Goal: Task Accomplishment & Management: Manage account settings

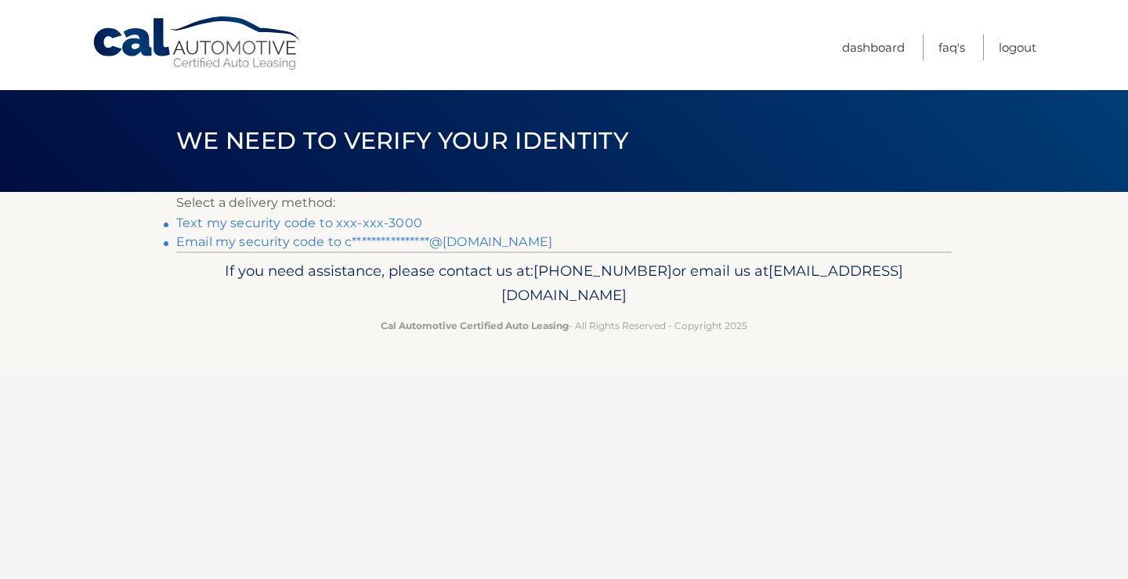
click at [407, 219] on link "Text my security code to xxx-xxx-3000" at bounding box center [299, 222] width 246 height 15
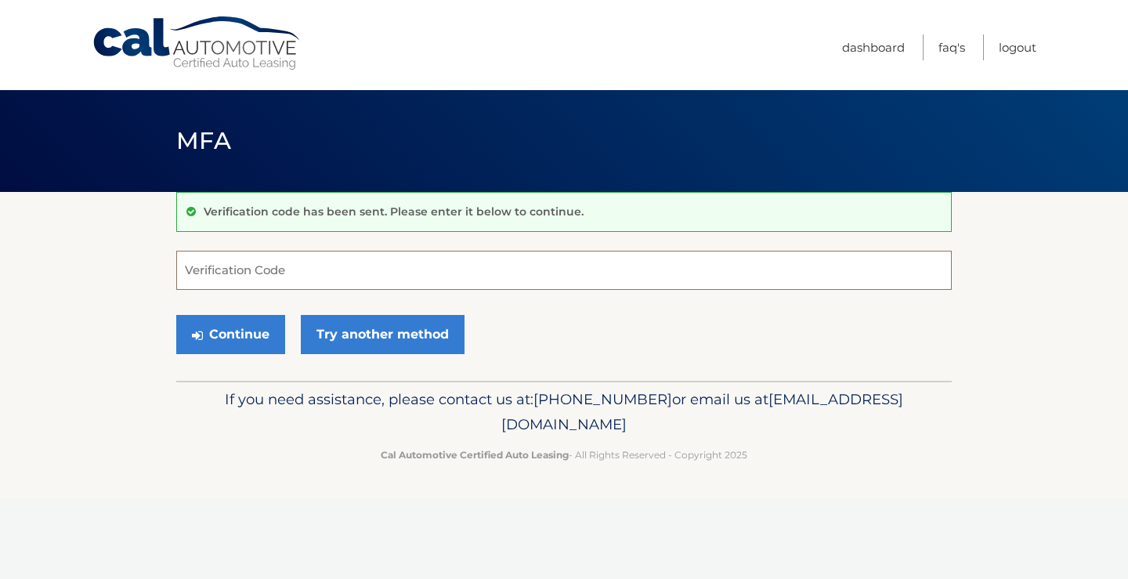
click at [261, 269] on input "Verification Code" at bounding box center [563, 270] width 775 height 39
click at [386, 269] on input "Verification Code" at bounding box center [563, 270] width 775 height 39
type input "555410"
click at [176, 315] on button "Continue" at bounding box center [230, 334] width 109 height 39
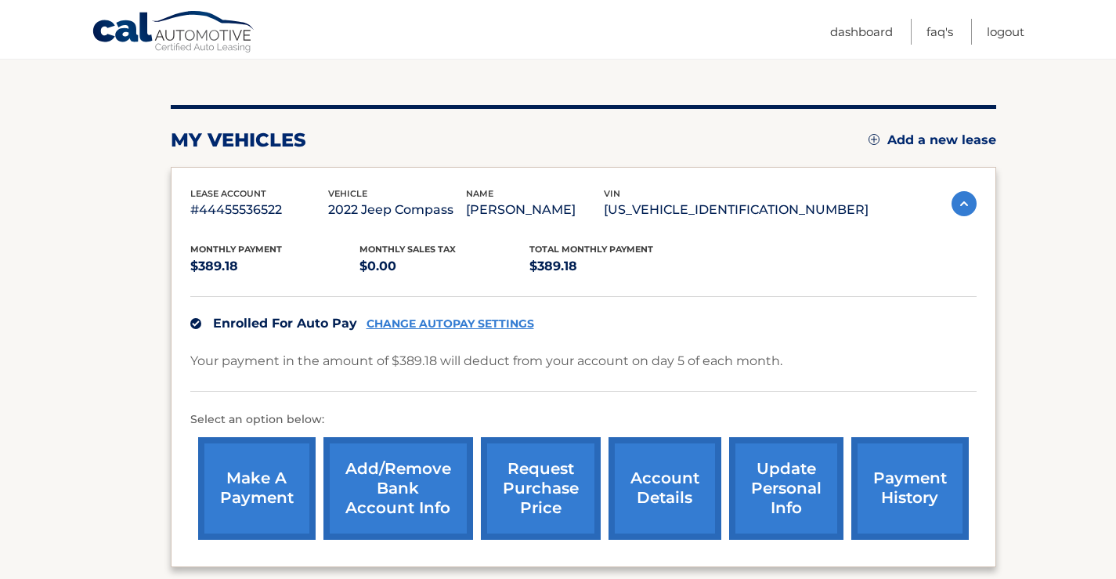
scroll to position [157, 0]
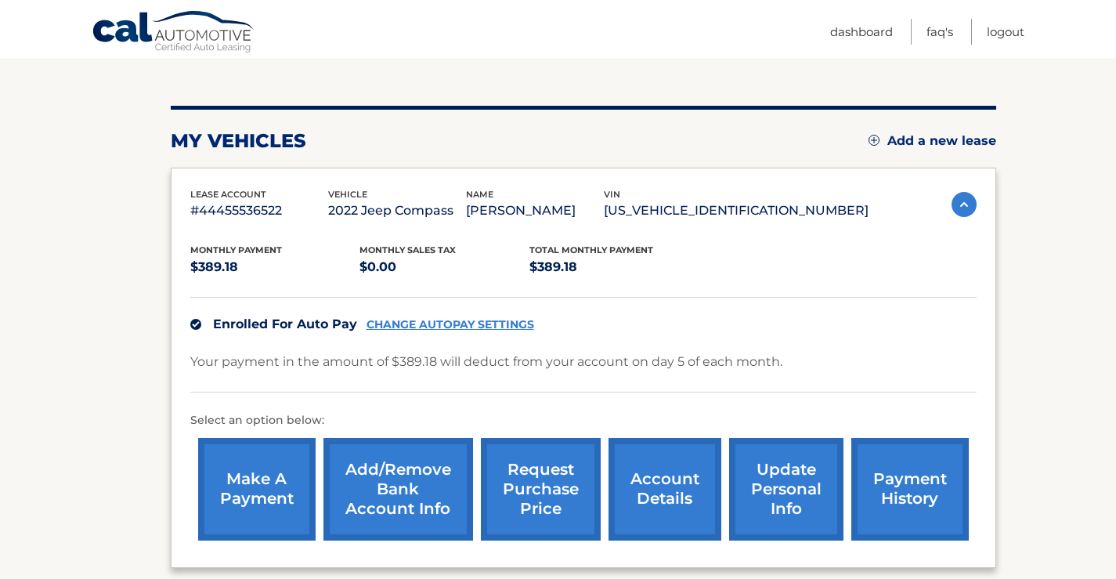
click at [432, 324] on link "CHANGE AUTOPAY SETTINGS" at bounding box center [451, 324] width 168 height 13
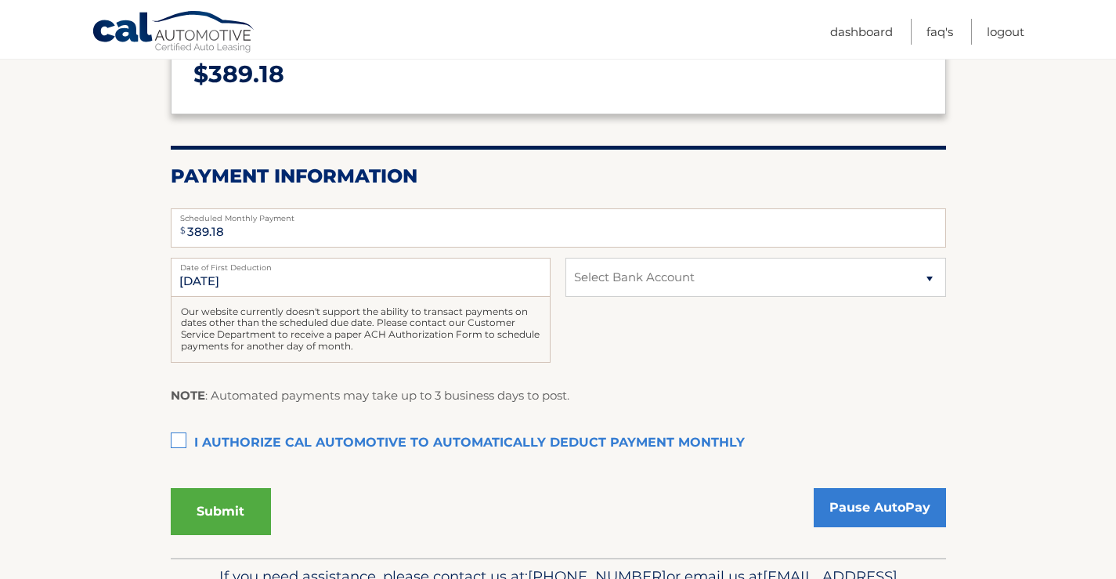
scroll to position [235, 0]
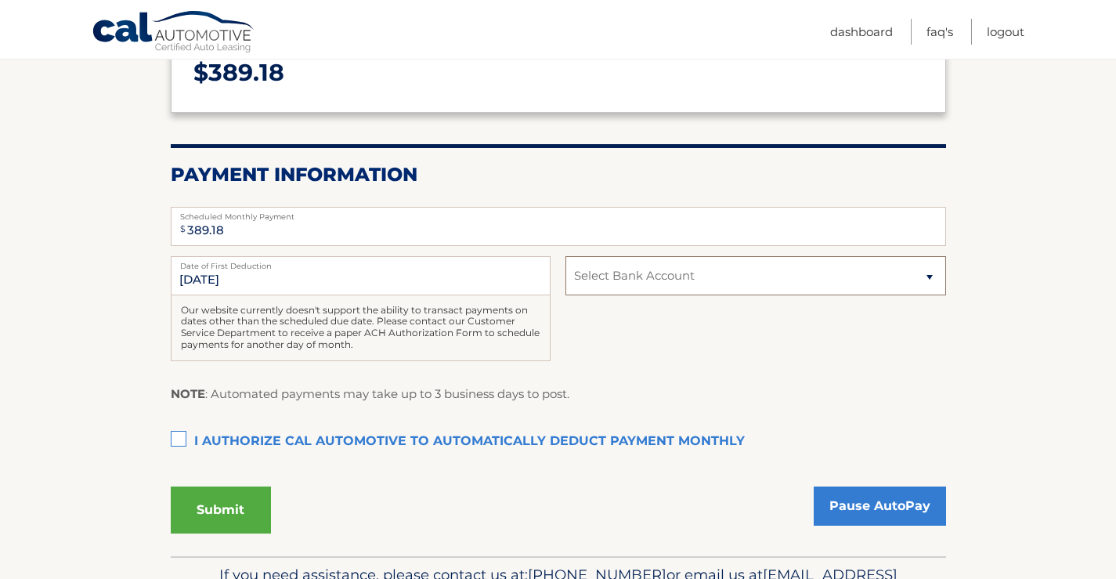
click at [686, 276] on select "Select Bank Account Savings [PERSON_NAME] FARGO BANK *****6391 Checking [PERSON…" at bounding box center [755, 275] width 380 height 39
select select "NzY5NTc1N2MtNWEyNS00YmYyLTkyOTUtODNlZTU5MWE2M2Ez"
click at [565, 256] on select "Select Bank Account Savings [PERSON_NAME] FARGO BANK *****6391 Checking [PERSON…" at bounding box center [755, 275] width 380 height 39
click at [175, 436] on label "I authorize cal automotive to automatically deduct payment monthly This checkbo…" at bounding box center [558, 441] width 775 height 31
click at [0, 0] on input "I authorize cal automotive to automatically deduct payment monthly This checkbo…" at bounding box center [0, 0] width 0 height 0
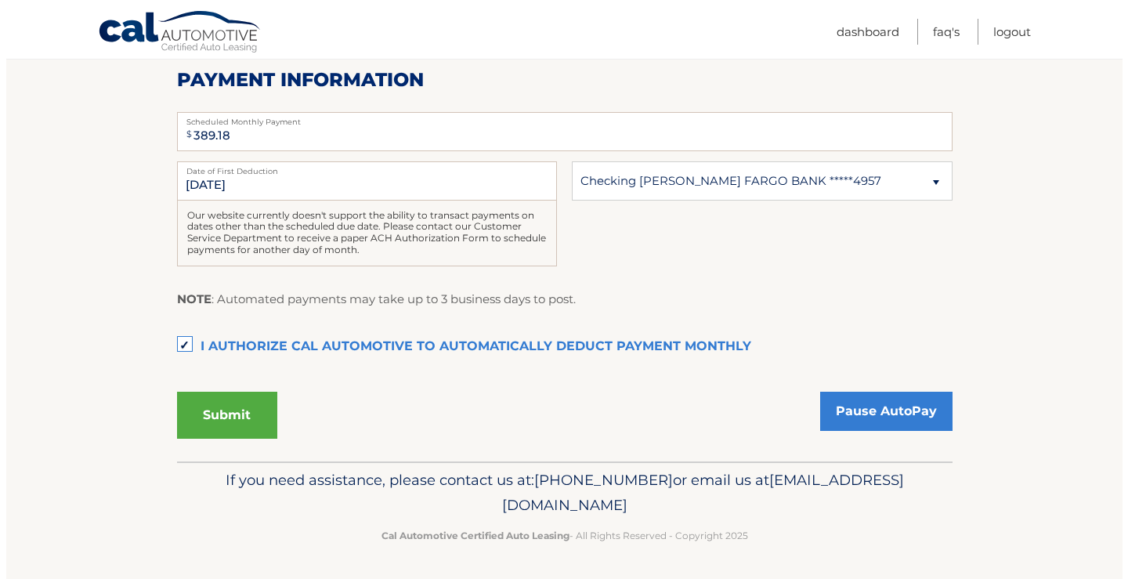
scroll to position [330, 0]
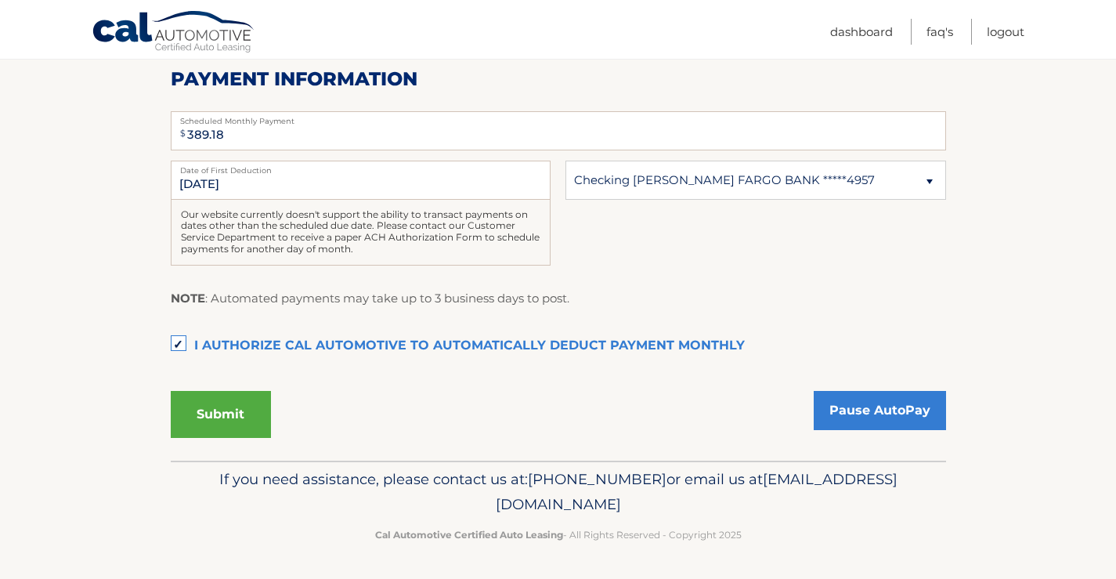
click at [230, 421] on button "Submit" at bounding box center [221, 414] width 100 height 47
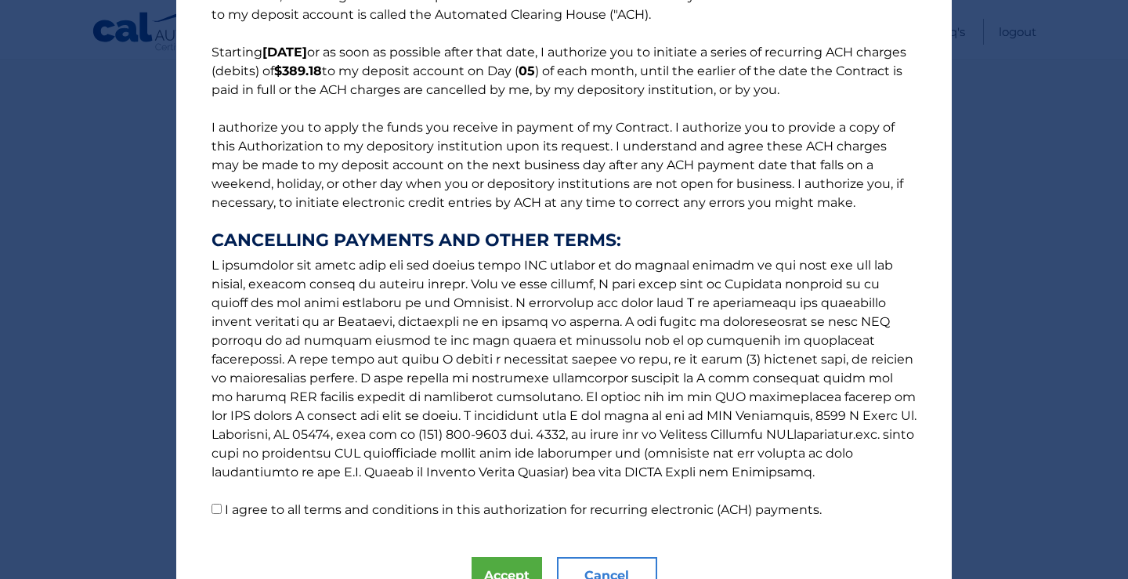
scroll to position [180, 0]
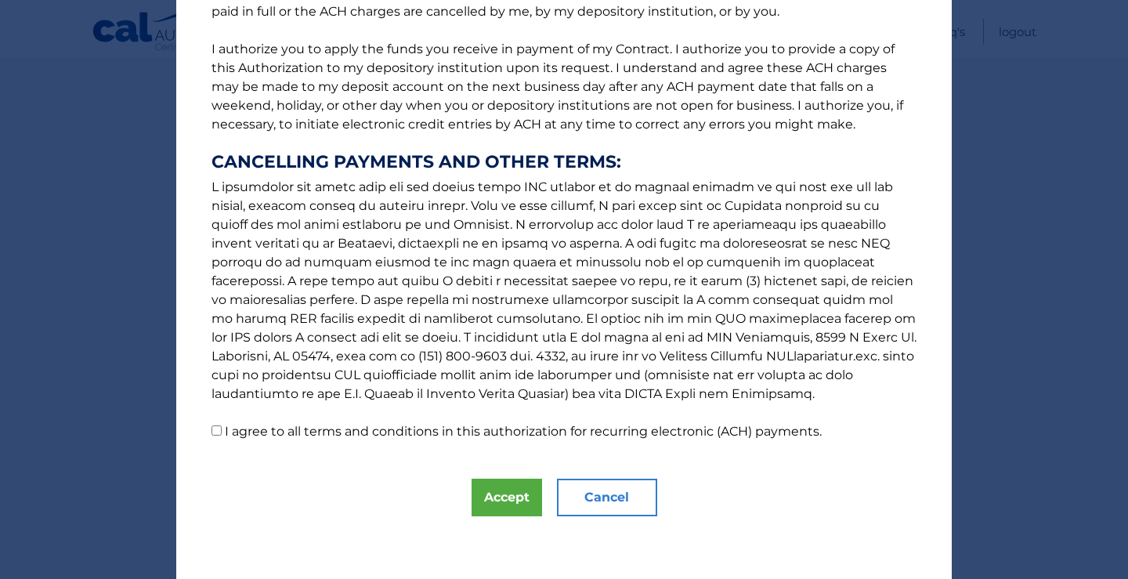
click at [259, 431] on label "I agree to all terms and conditions in this authorization for recurring electro…" at bounding box center [523, 431] width 597 height 15
click at [222, 431] on input "I agree to all terms and conditions in this authorization for recurring electro…" at bounding box center [216, 430] width 10 height 10
checkbox input "true"
click at [486, 501] on button "Accept" at bounding box center [506, 498] width 70 height 38
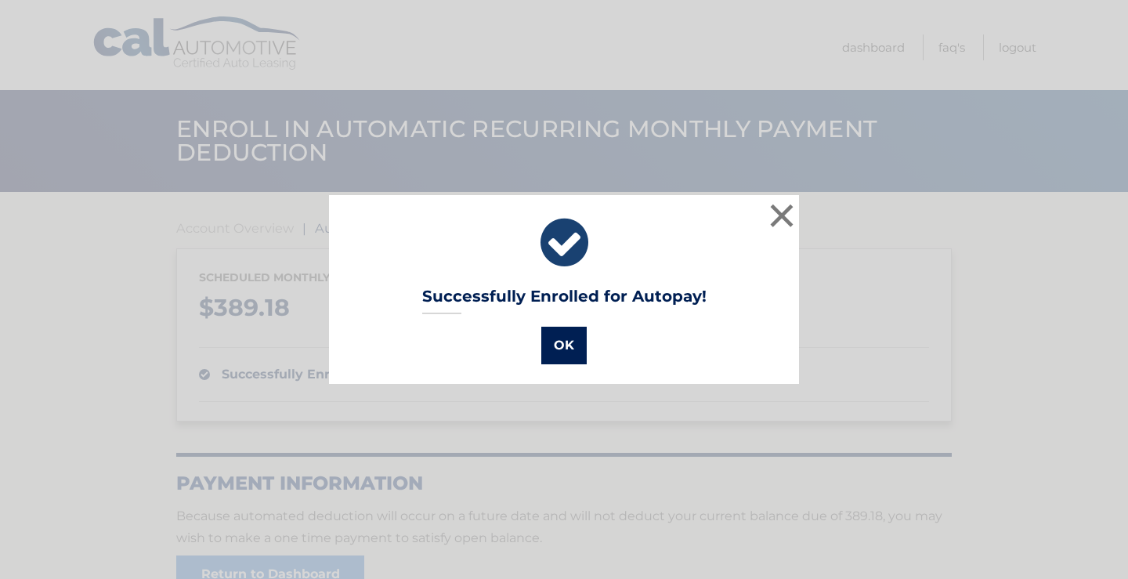
click at [561, 341] on button "OK" at bounding box center [563, 346] width 45 height 38
